Goal: Transaction & Acquisition: Purchase product/service

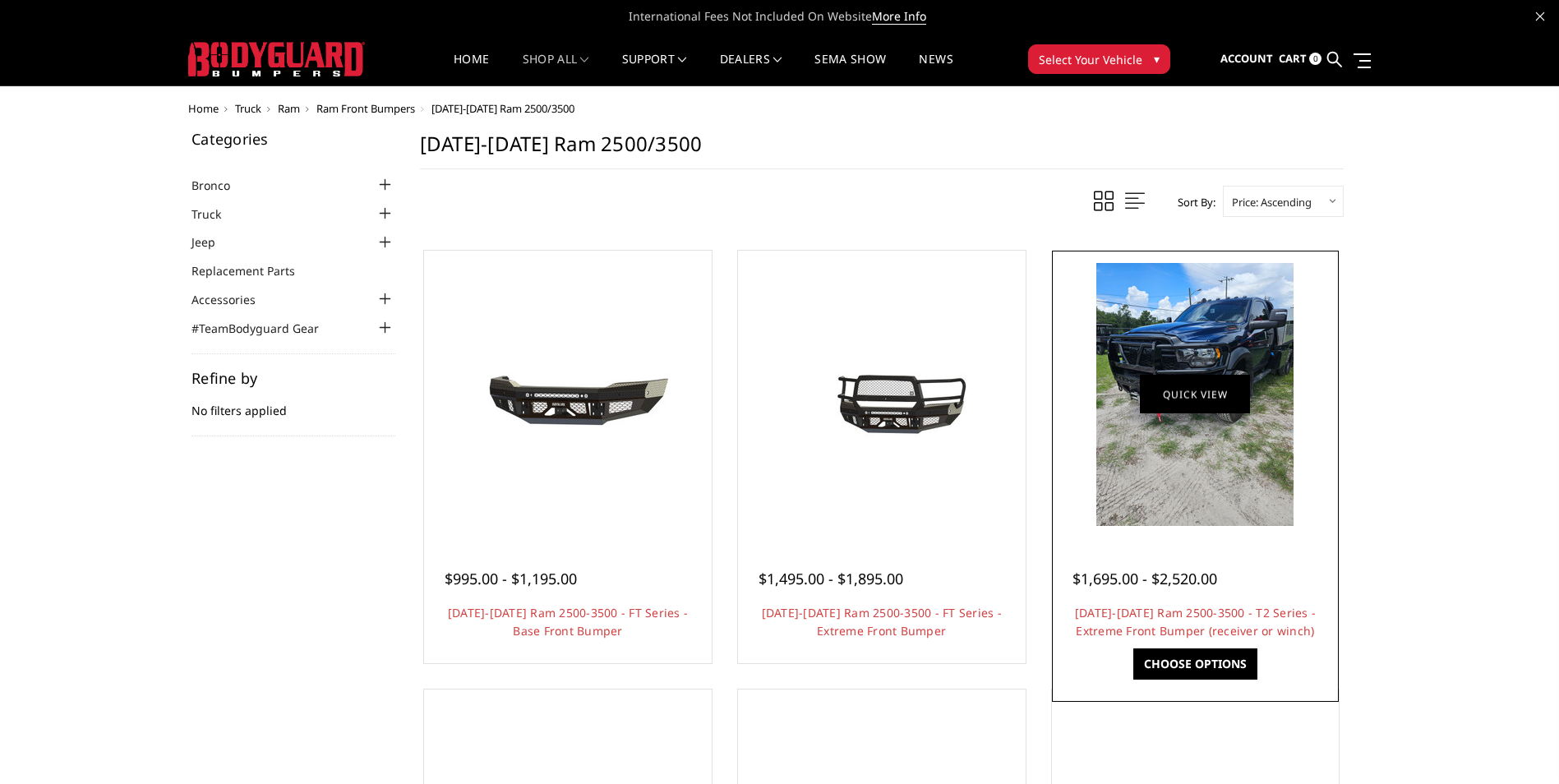
click at [1213, 399] on link "Quick view" at bounding box center [1194, 394] width 110 height 38
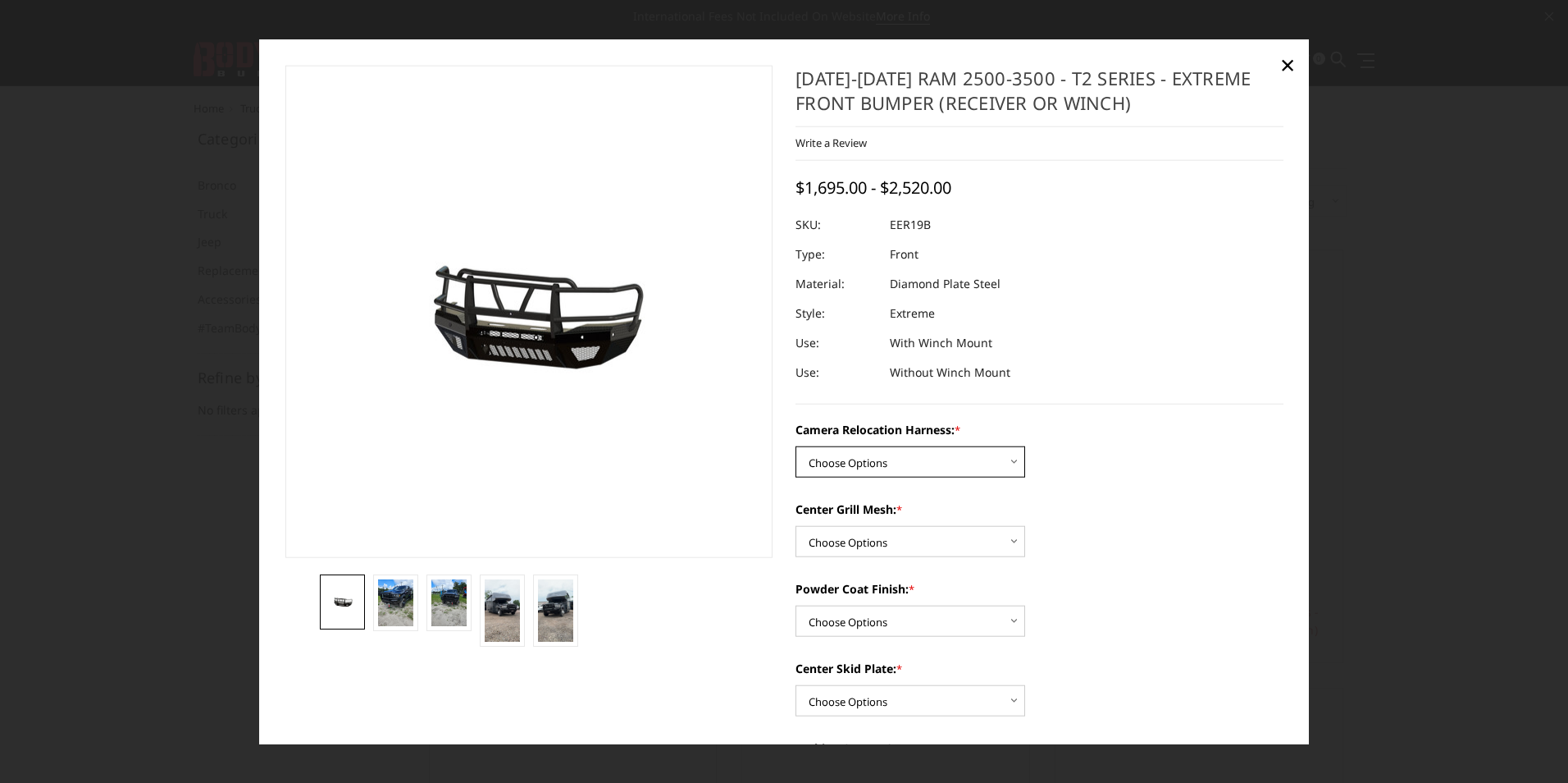
click at [1005, 461] on select "Choose Options Without camera harness With camera harness" at bounding box center [910, 462] width 230 height 31
select select "3819"
click at [795, 447] on select "Choose Options Without camera harness With camera harness" at bounding box center [910, 462] width 230 height 31
click at [995, 531] on select "Choose Options Without expanded metal With expanded metal" at bounding box center [910, 541] width 230 height 31
select select "3818"
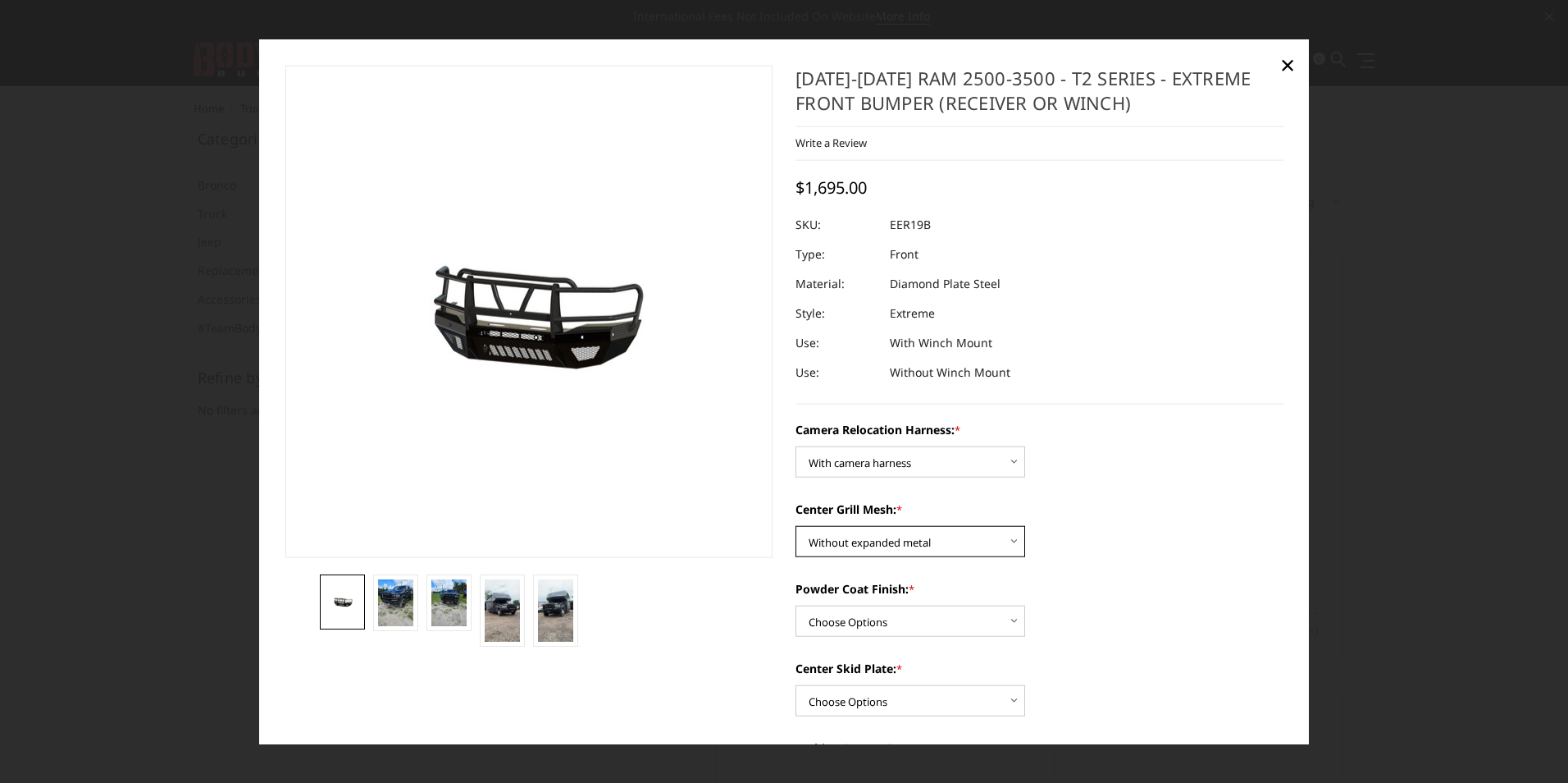
click at [795, 526] on select "Choose Options Without expanded metal With expanded metal" at bounding box center [910, 541] width 230 height 31
click at [1001, 617] on select "Choose Options Textured Black Powder Coat Gloss Black Powder Coat Bare Metal" at bounding box center [910, 621] width 230 height 31
select select "3816"
click at [795, 606] on select "Choose Options Textured Black Powder Coat Gloss Black Powder Coat Bare Metal" at bounding box center [910, 621] width 230 height 31
click at [1007, 686] on select "Choose Options Winch Mount Skid Plate Standard Skid Plate (included) 2" Receive…" at bounding box center [910, 700] width 230 height 31
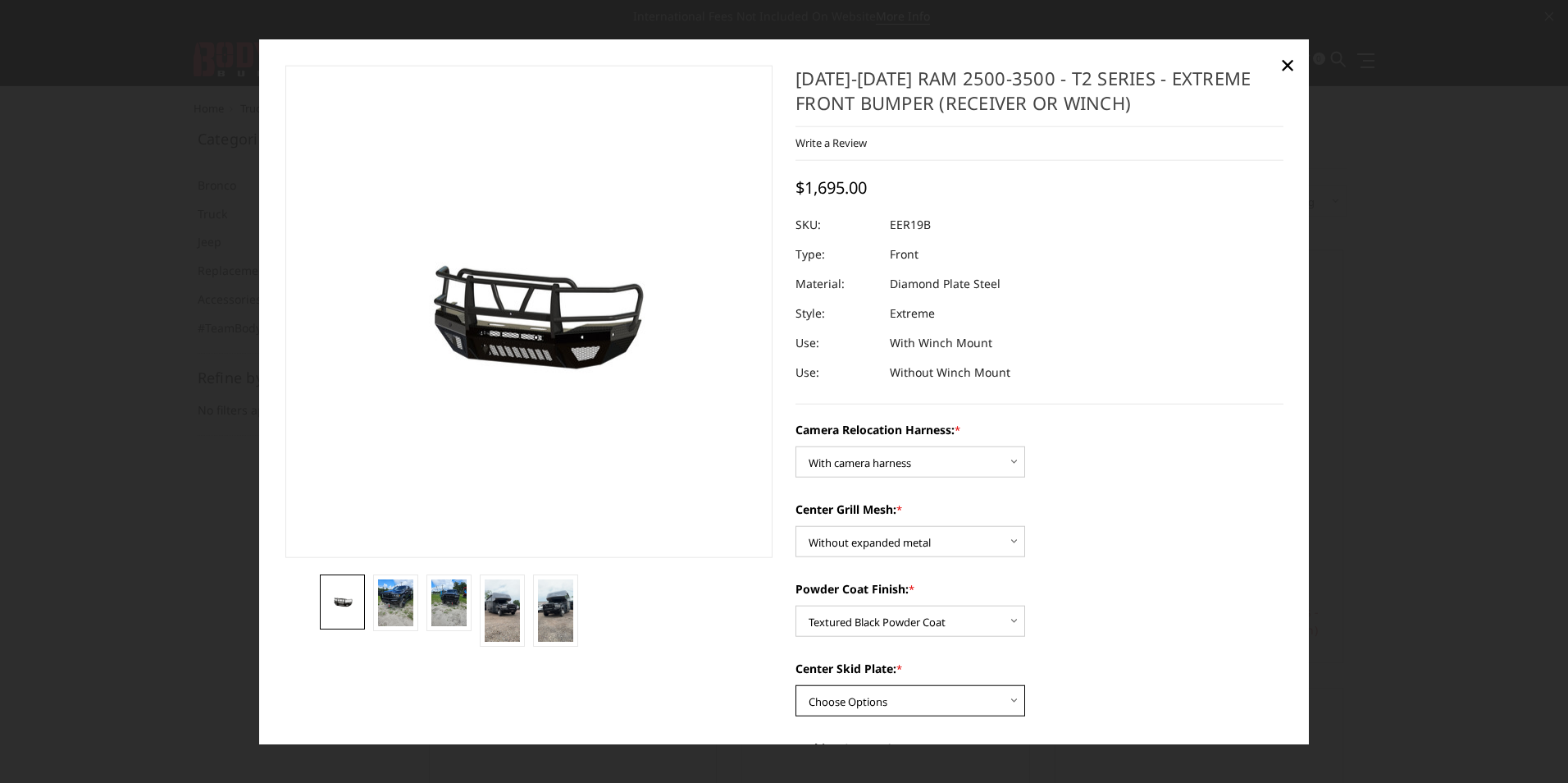
select select "3812"
click at [795, 685] on select "Choose Options Winch Mount Skid Plate Standard Skid Plate (included) 2" Receive…" at bounding box center [910, 700] width 230 height 31
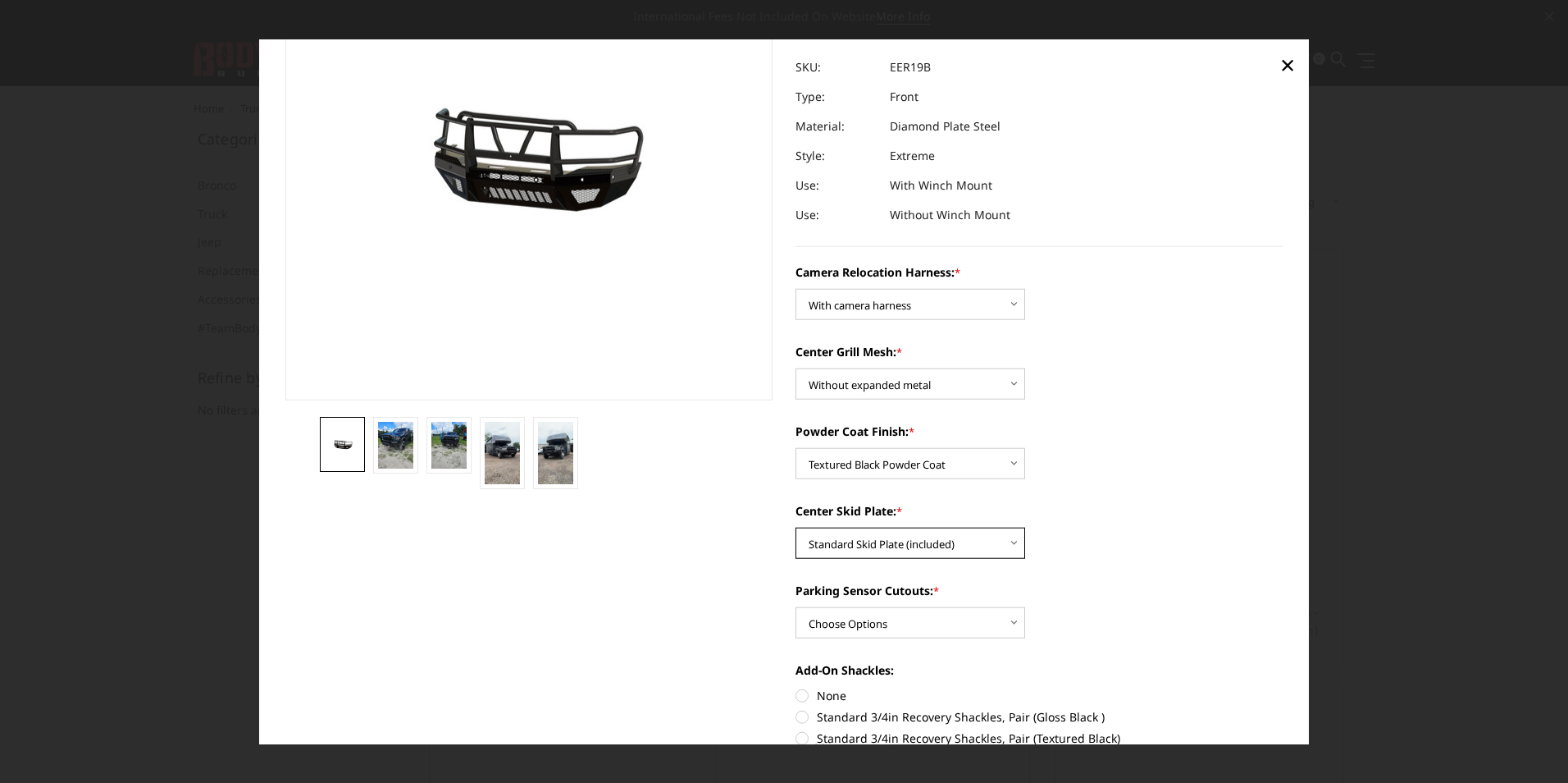
scroll to position [164, 0]
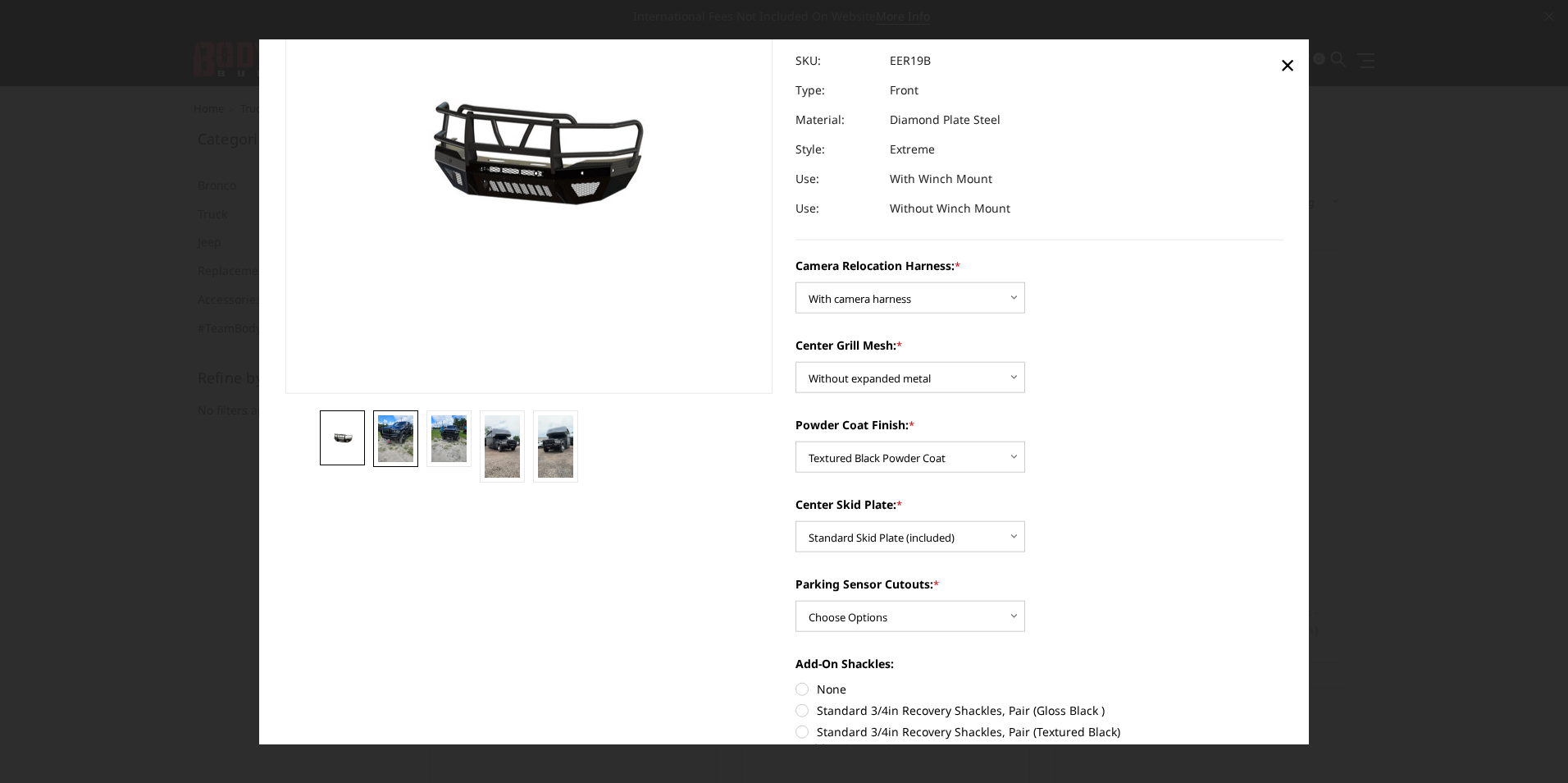
click at [399, 441] on img at bounding box center [396, 437] width 35 height 46
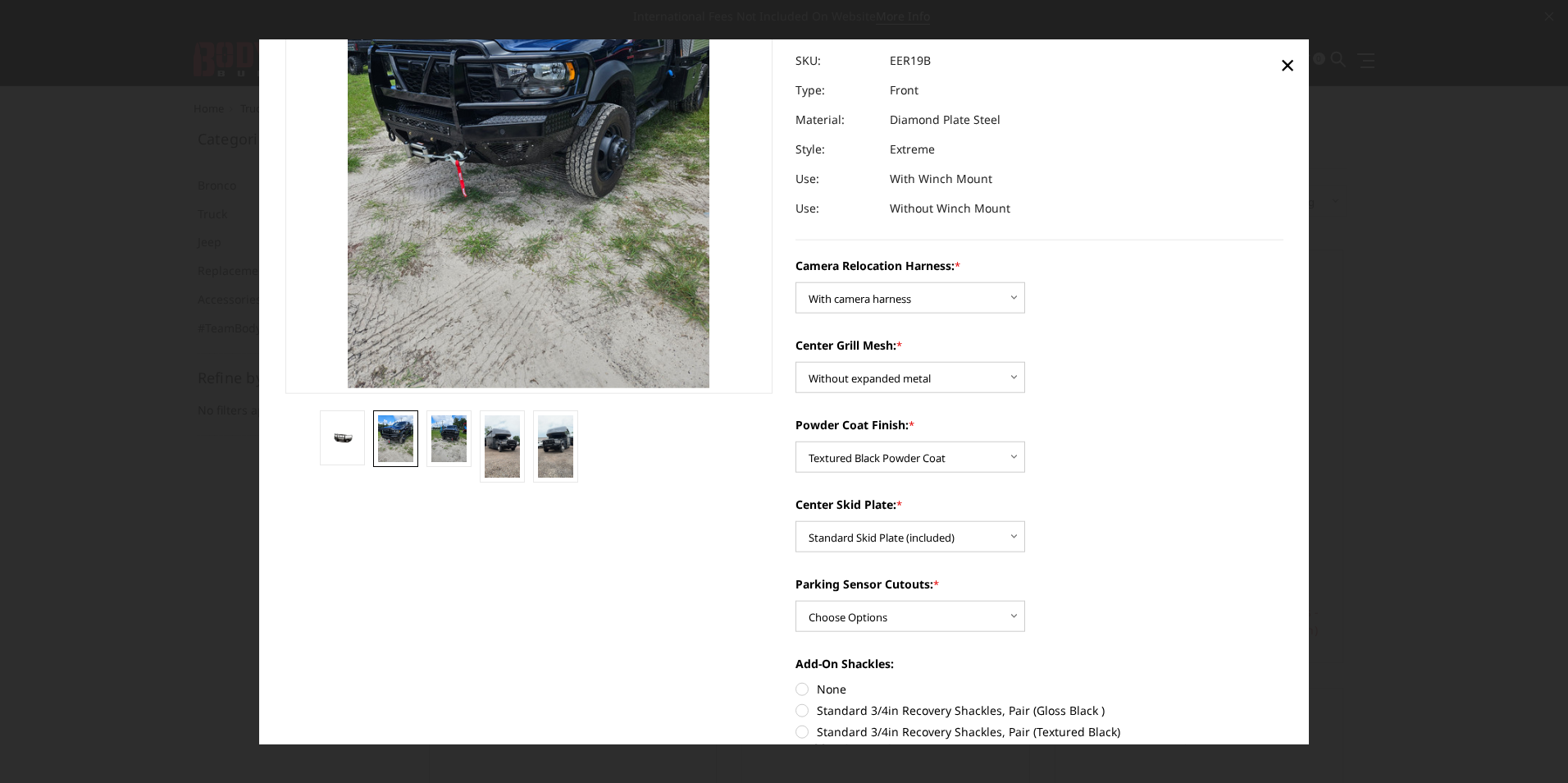
scroll to position [19, 0]
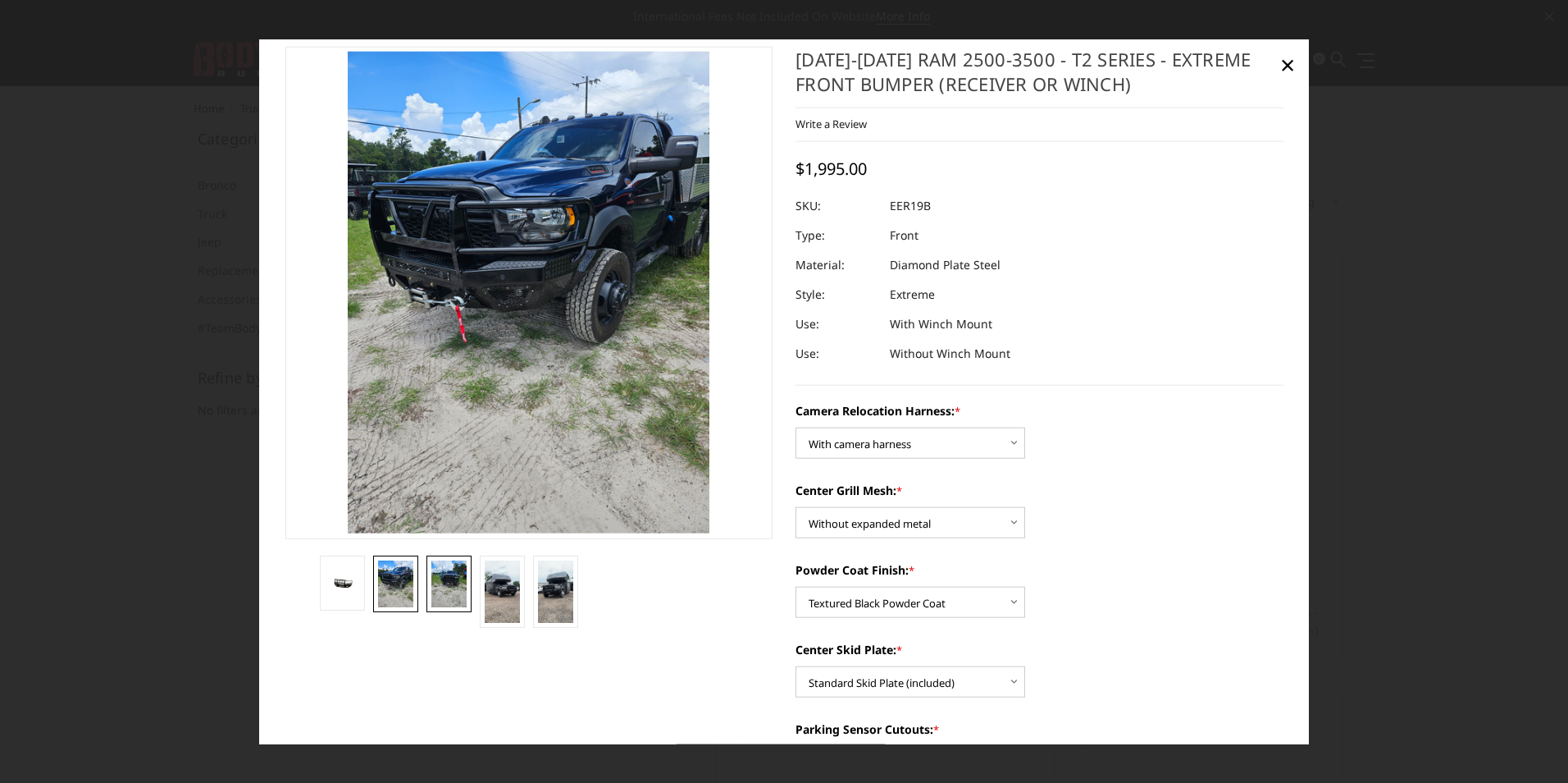
click at [455, 594] on img at bounding box center [449, 582] width 35 height 46
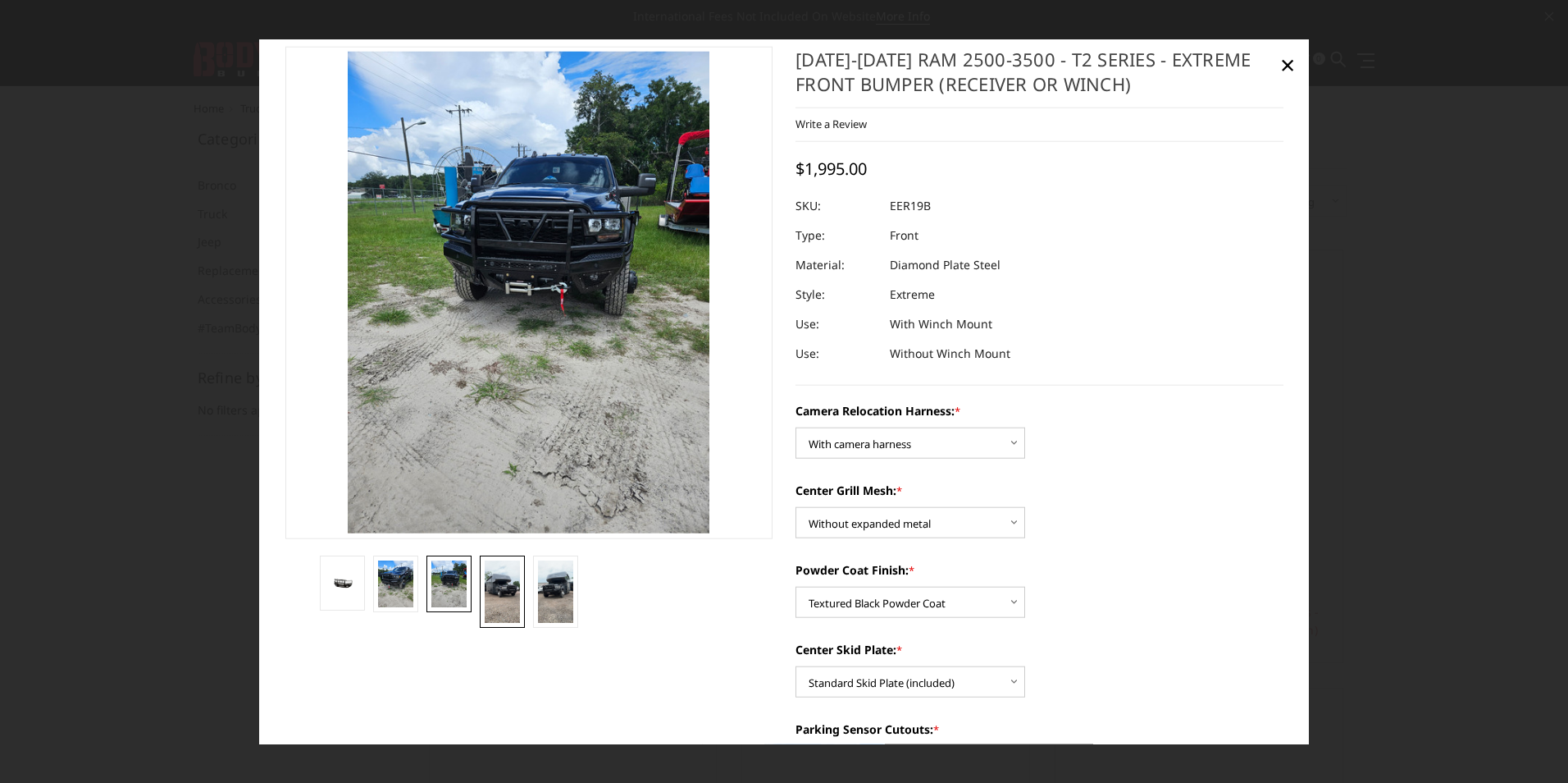
click at [506, 588] on img at bounding box center [502, 591] width 35 height 64
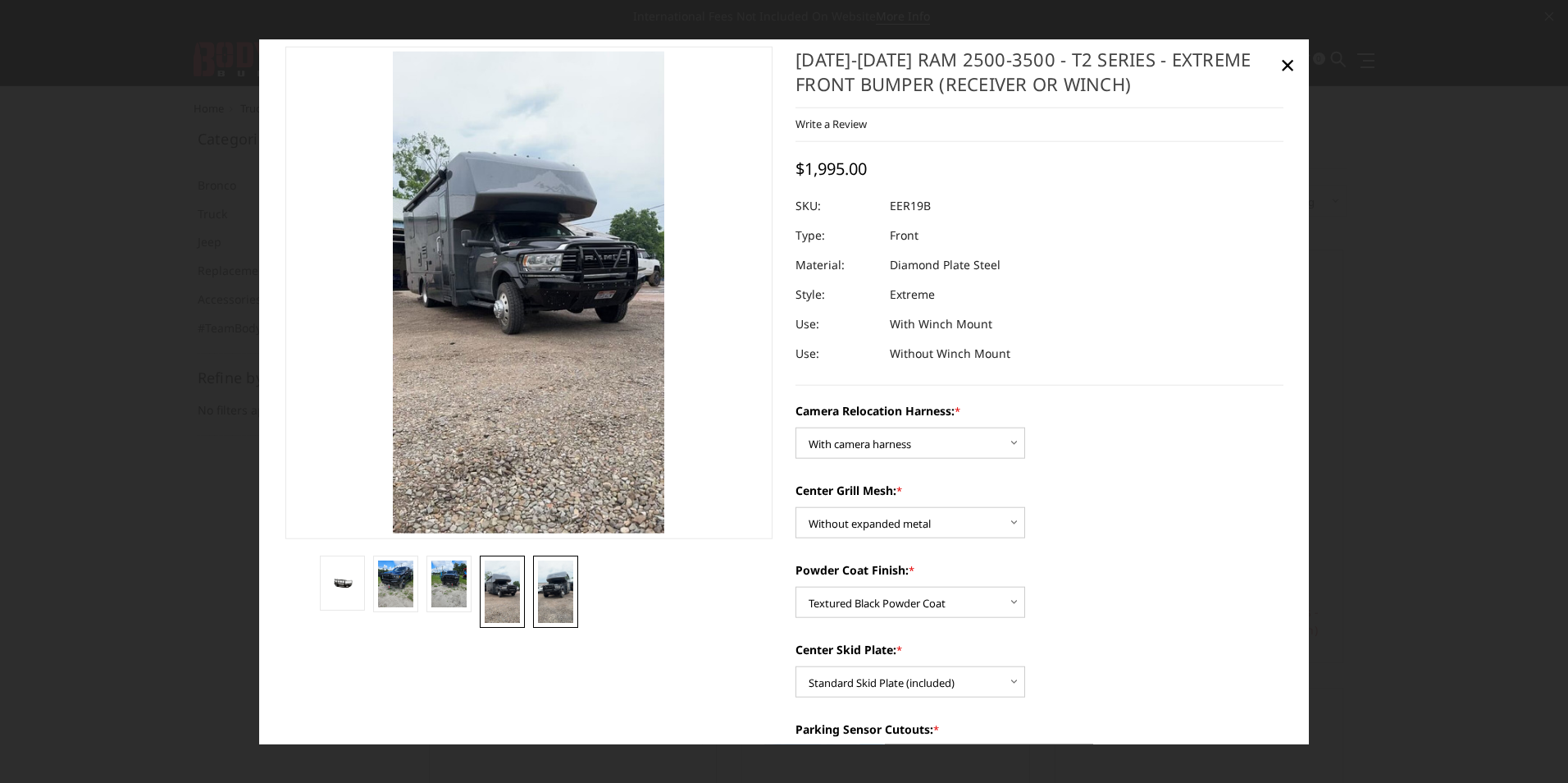
click at [539, 590] on img at bounding box center [556, 591] width 35 height 64
